Goal: Find specific page/section: Locate item on page

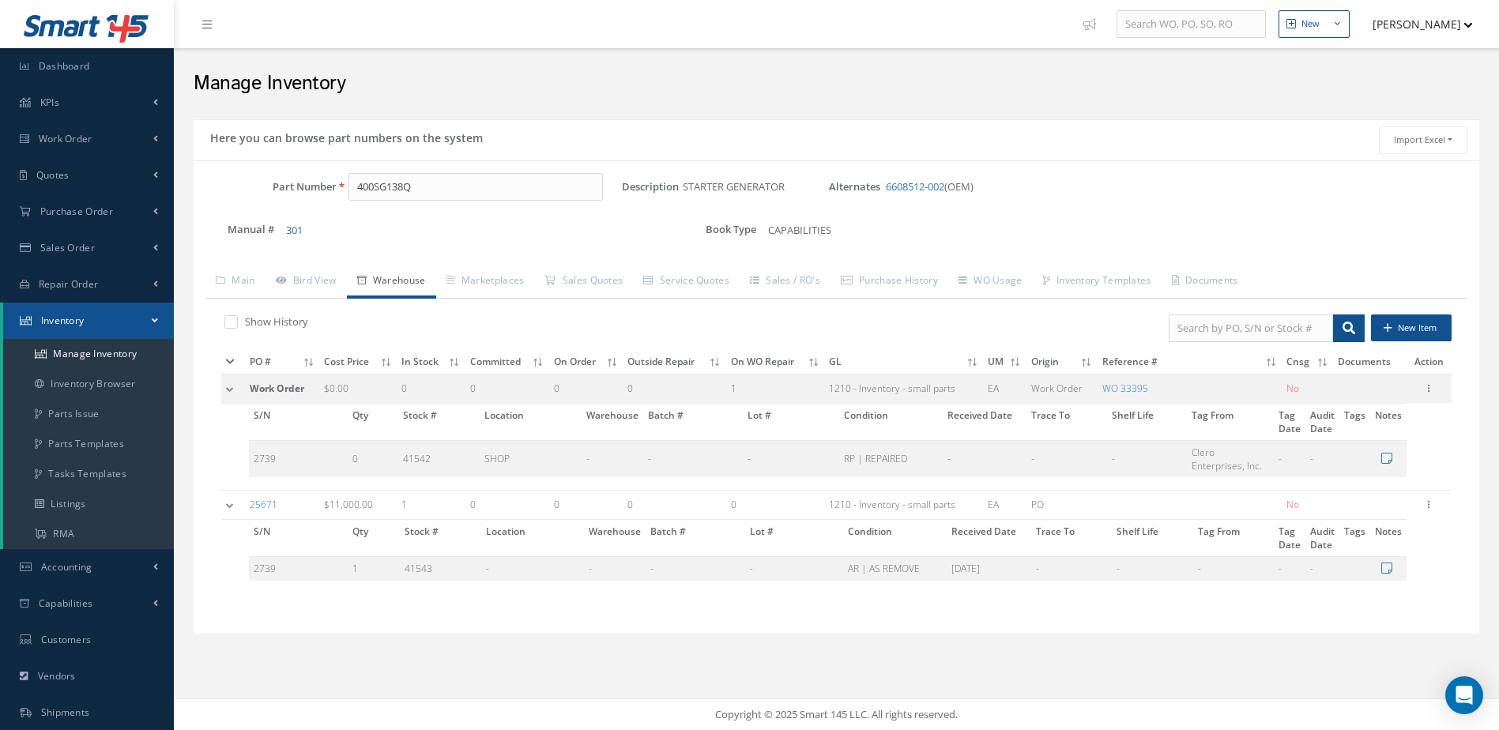
scroll to position [33, 0]
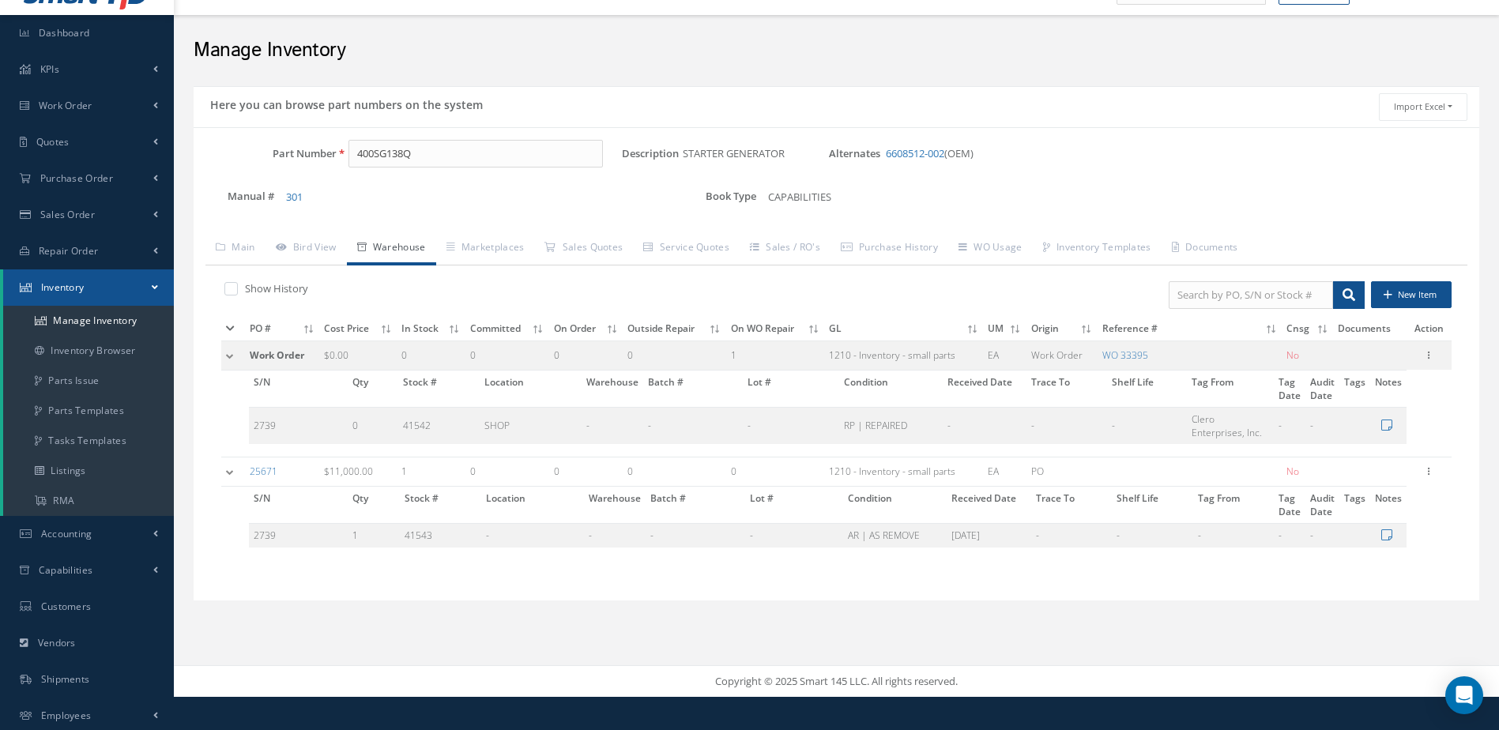
click at [444, 134] on div "Part Number 400SG138Q Description STARTER GENERATOR Alternates 6608512-002 (OEM…" at bounding box center [836, 364] width 1285 height 474
drag, startPoint x: 444, startPoint y: 150, endPoint x: 310, endPoint y: 162, distance: 134.8
click at [310, 162] on div "Part Number 400SG138Q" at bounding box center [408, 154] width 428 height 28
click at [451, 194] on span "154929" at bounding box center [424, 194] width 142 height 17
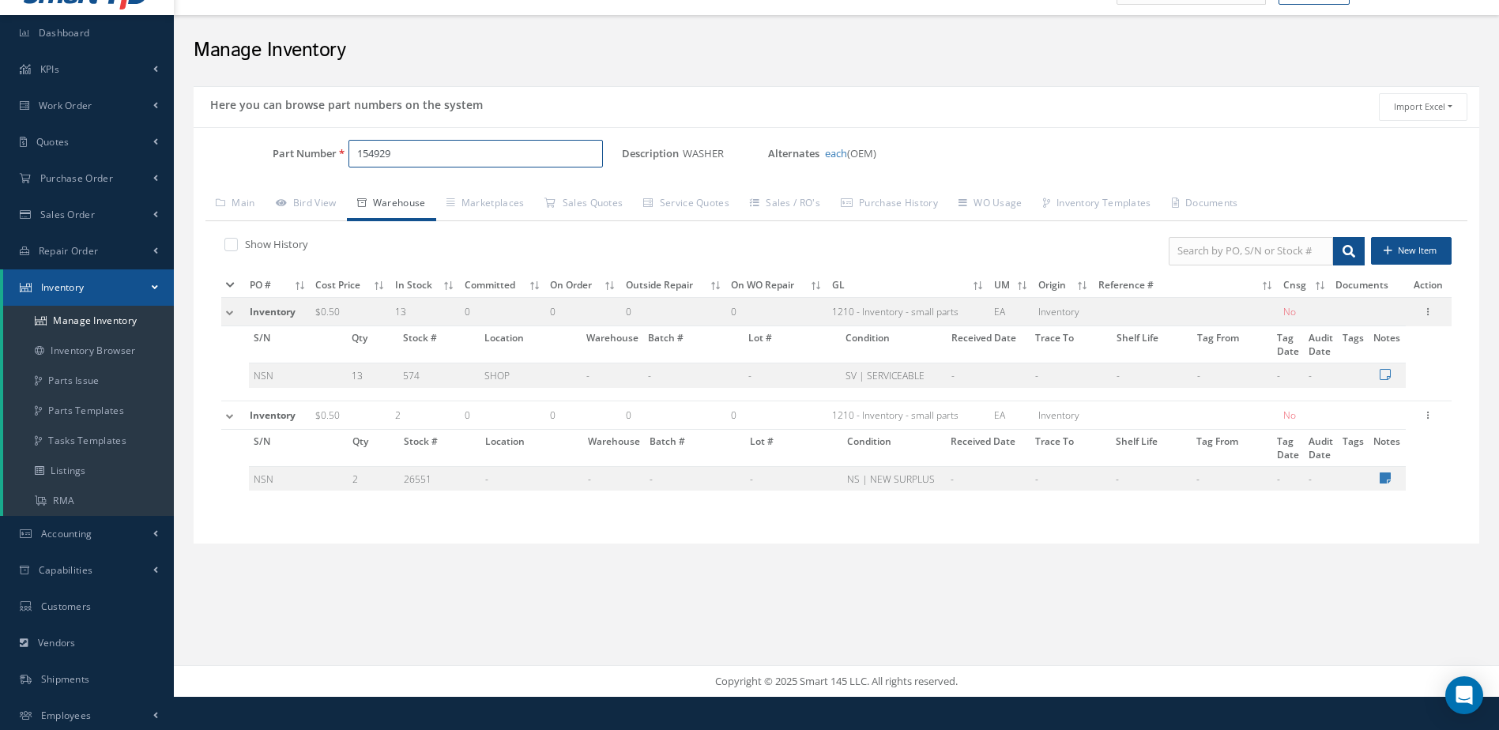
drag, startPoint x: 414, startPoint y: 157, endPoint x: 325, endPoint y: 167, distance: 89.8
click at [325, 167] on div "Part Number 154929" at bounding box center [408, 154] width 428 height 28
click at [431, 190] on span "154-03000" at bounding box center [424, 194] width 142 height 17
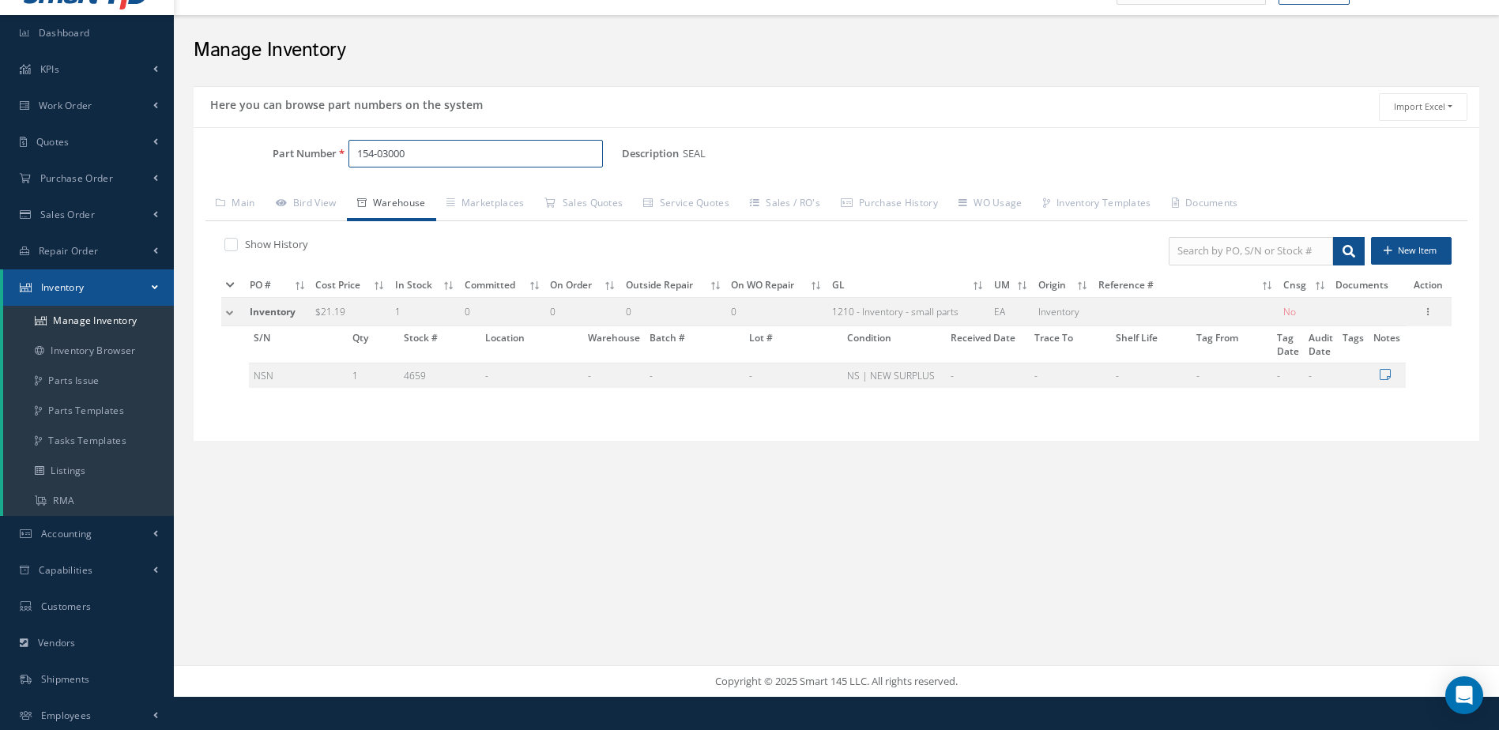
type input "154-03000"
click at [1055, 284] on th "Origin" at bounding box center [1063, 285] width 60 height 24
click at [1068, 285] on th "Origin" at bounding box center [1063, 285] width 60 height 24
click at [98, 284] on link "Inventory" at bounding box center [88, 287] width 171 height 36
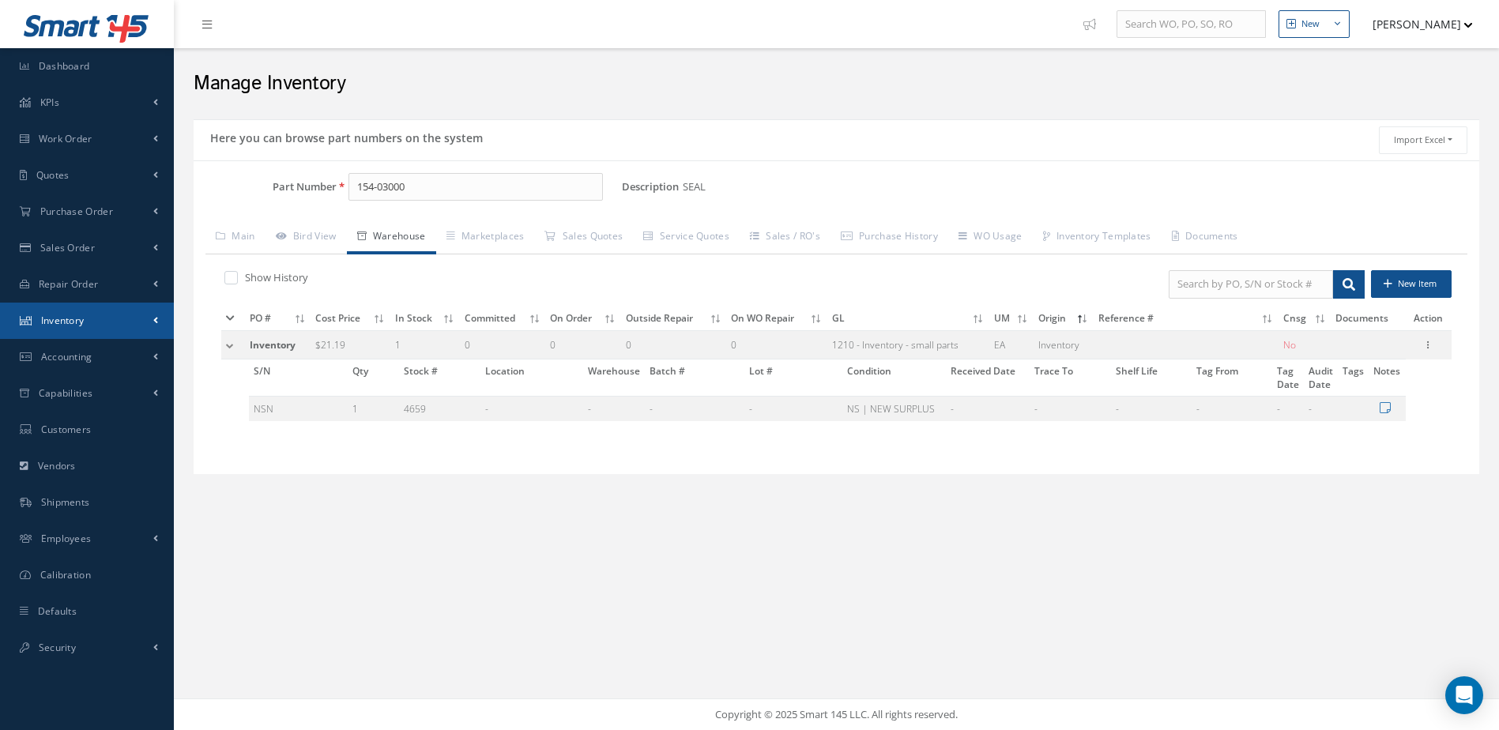
scroll to position [25, 0]
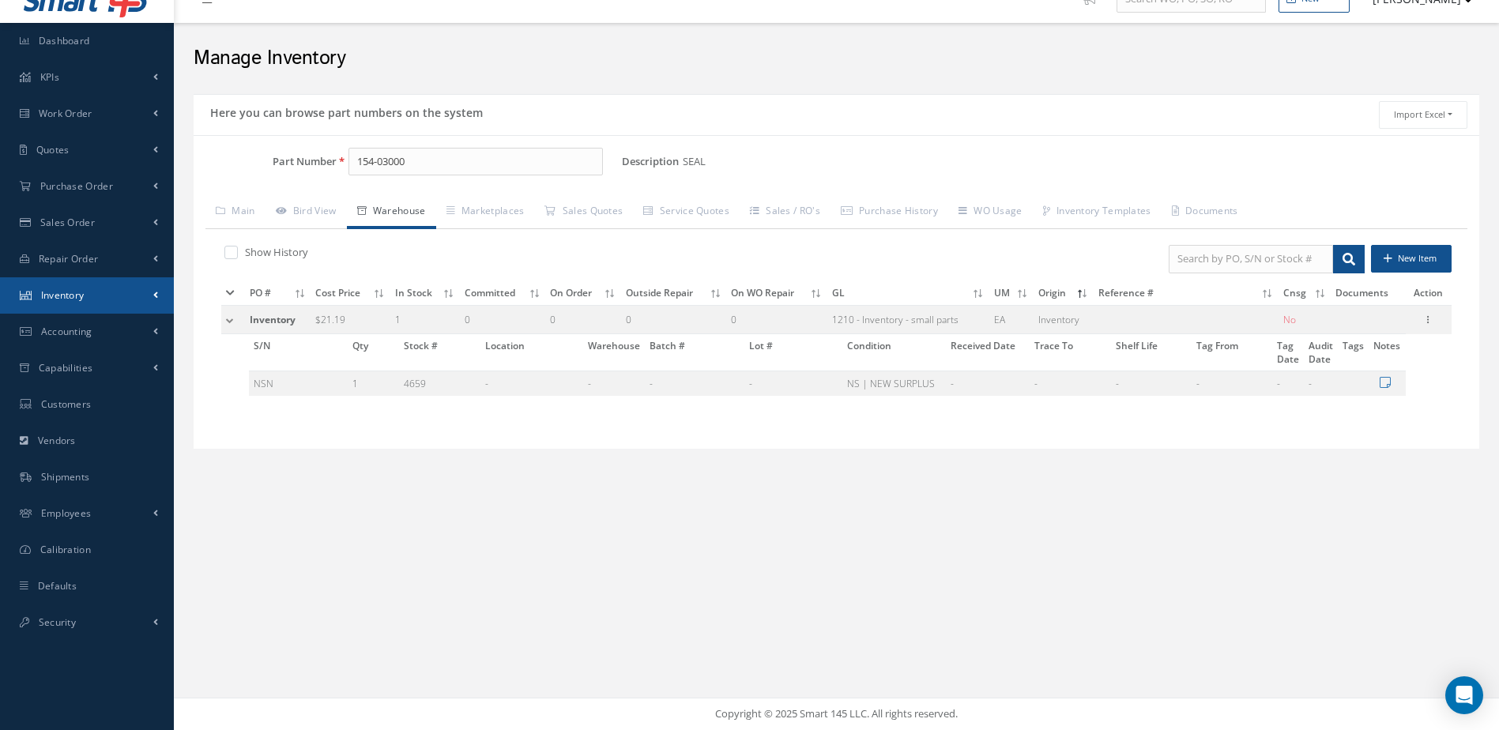
click at [98, 284] on link "Inventory" at bounding box center [87, 295] width 174 height 36
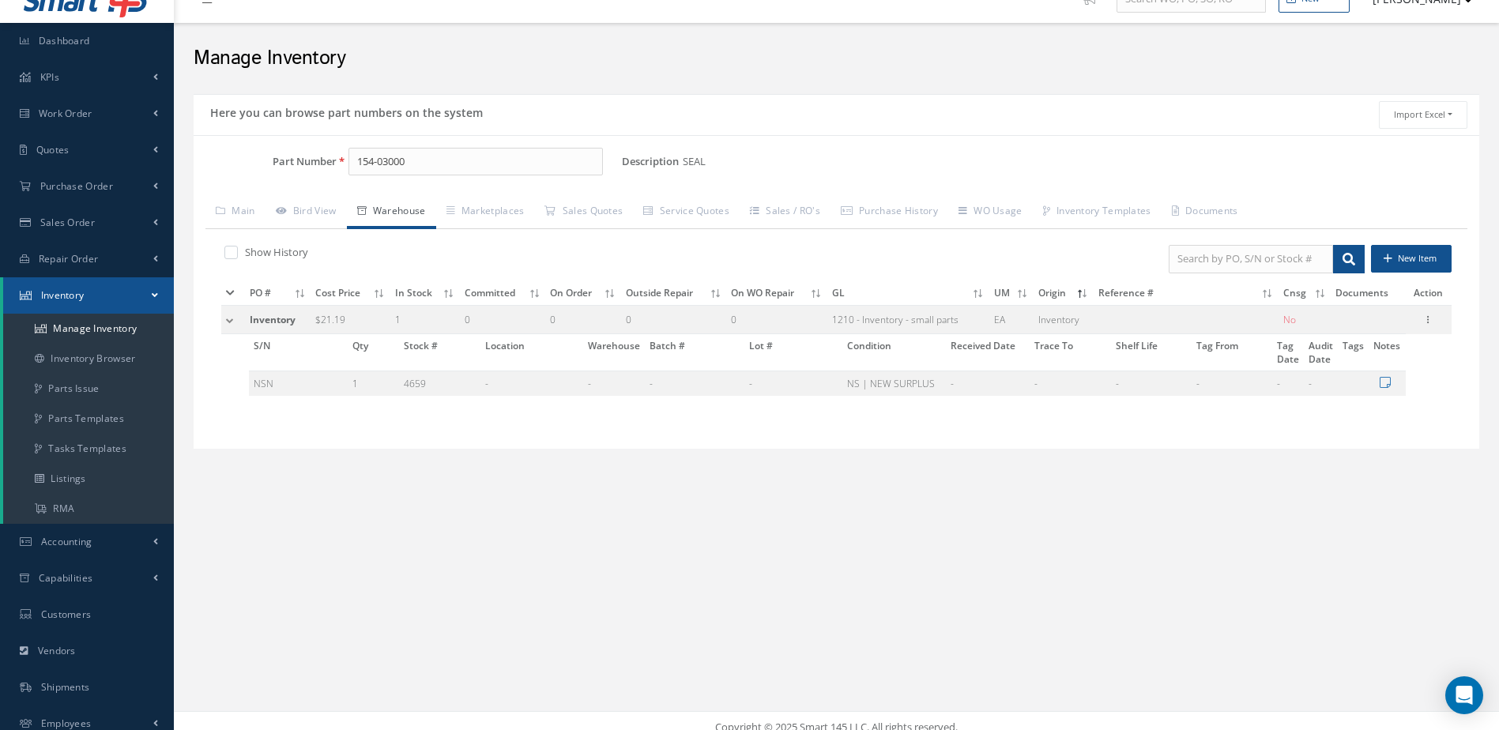
scroll to position [33, 0]
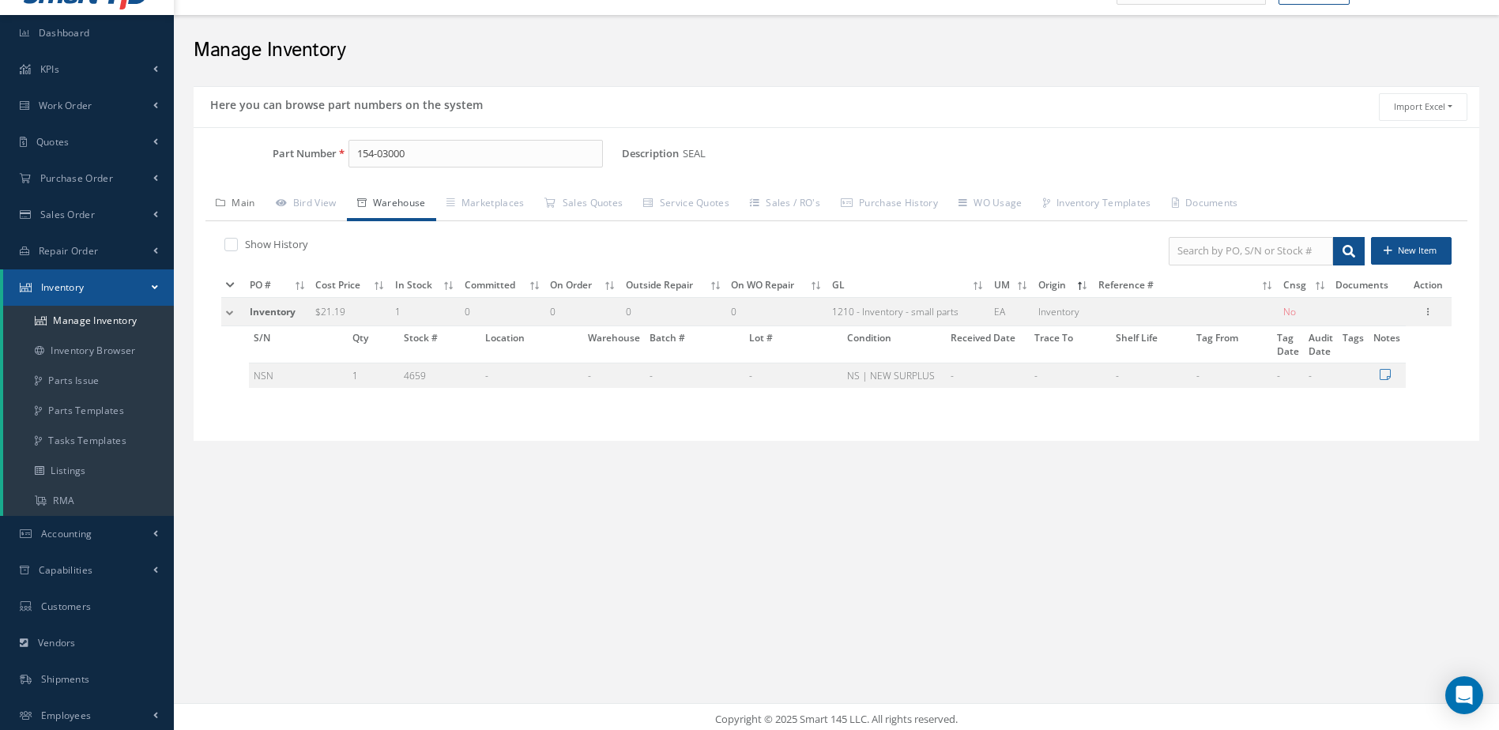
click at [239, 201] on link "Main" at bounding box center [235, 204] width 60 height 33
